Goal: Information Seeking & Learning: Understand process/instructions

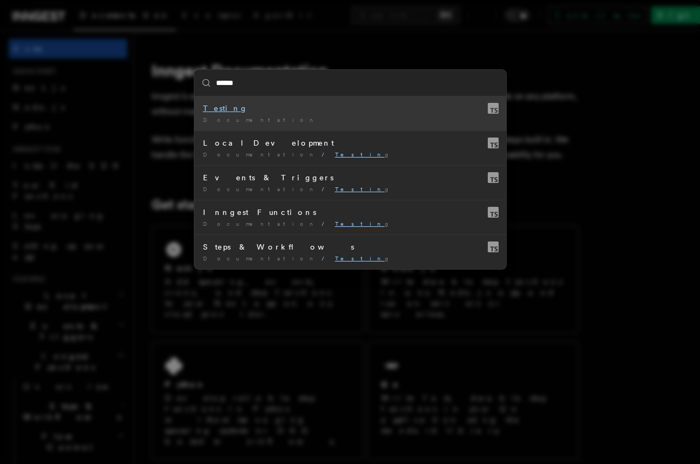
type input "*******"
click at [234, 122] on span "Documentation" at bounding box center [260, 119] width 114 height 6
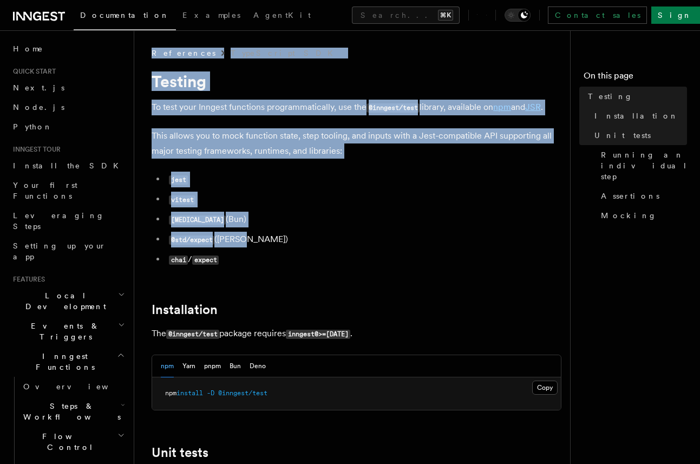
drag, startPoint x: 148, startPoint y: 42, endPoint x: 305, endPoint y: 254, distance: 264.3
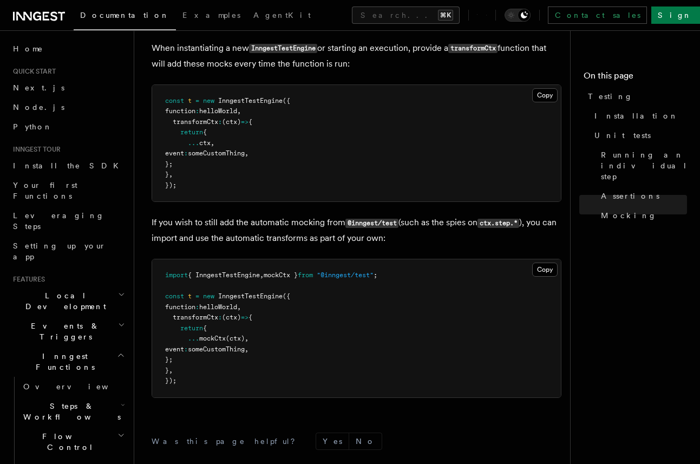
scroll to position [3819, 0]
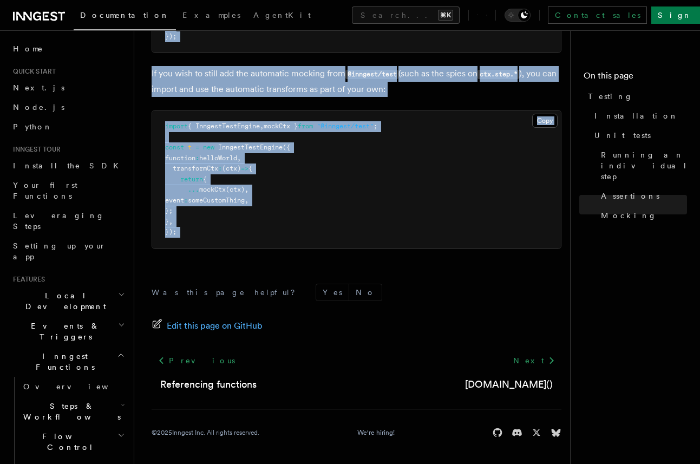
click at [223, 262] on div "Was this page helpful? Yes No Edit this page on GitHub Previous Referencing fun…" at bounding box center [357, 363] width 410 height 202
copy article "References TypeScript SDK Testing To test your Inngest functions programmatical…"
